Goal: Navigation & Orientation: Find specific page/section

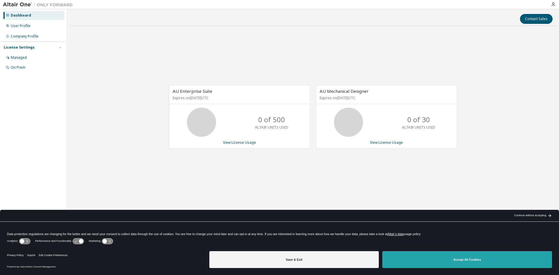
click at [439, 261] on button "Accept All Cookies" at bounding box center [468, 259] width 170 height 17
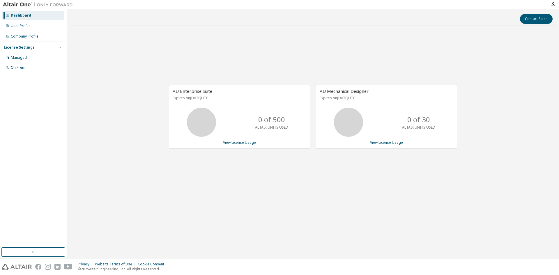
click at [11, 2] on img at bounding box center [39, 5] width 73 height 6
